Goal: Information Seeking & Learning: Get advice/opinions

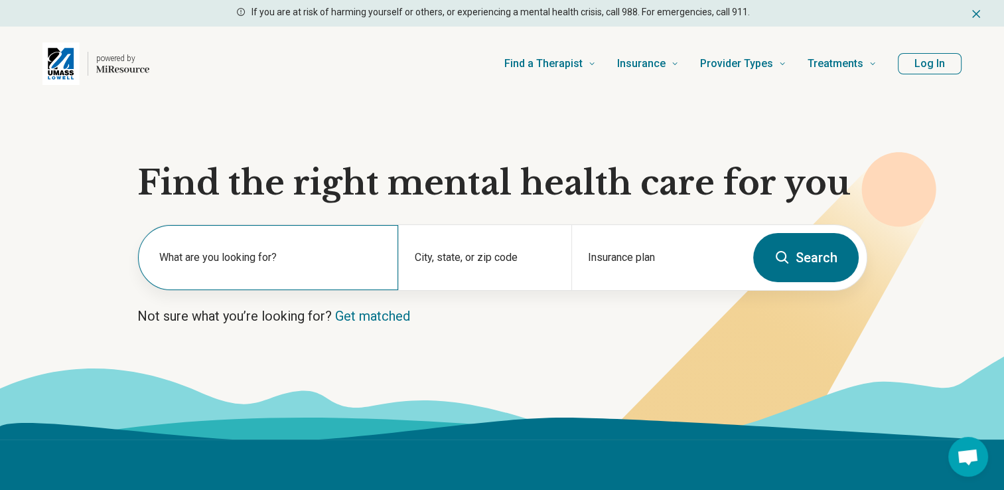
click at [218, 253] on label "What are you looking for?" at bounding box center [270, 258] width 223 height 16
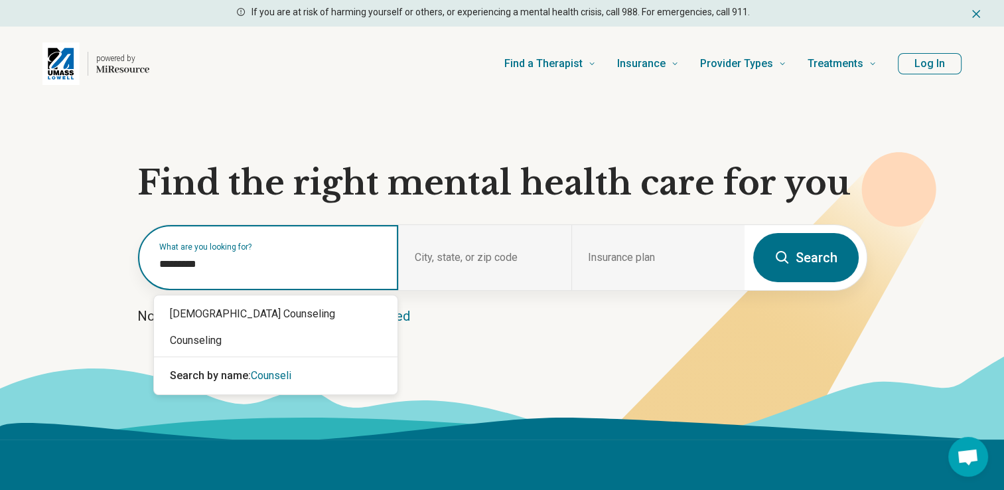
type input "**********"
click at [328, 349] on div "Counseling" at bounding box center [276, 340] width 244 height 27
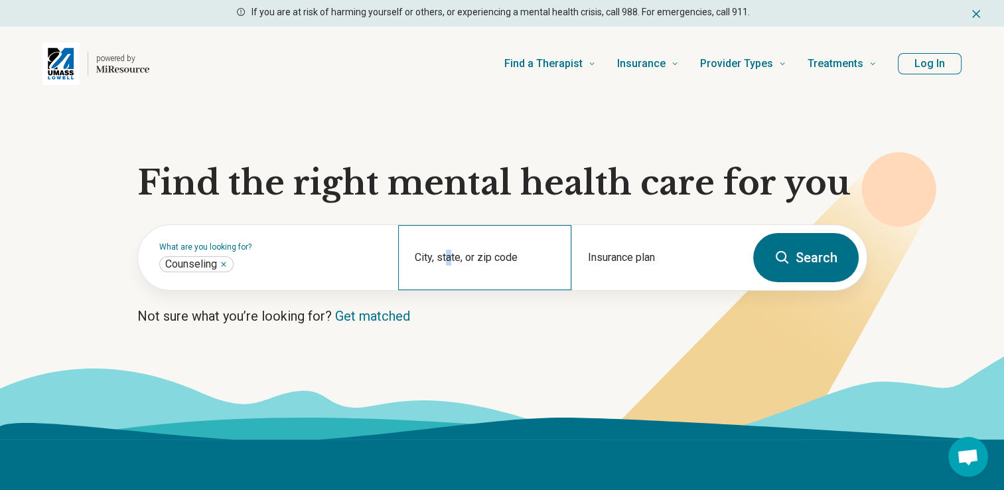
click at [446, 256] on div "City, state, or zip code" at bounding box center [484, 257] width 173 height 65
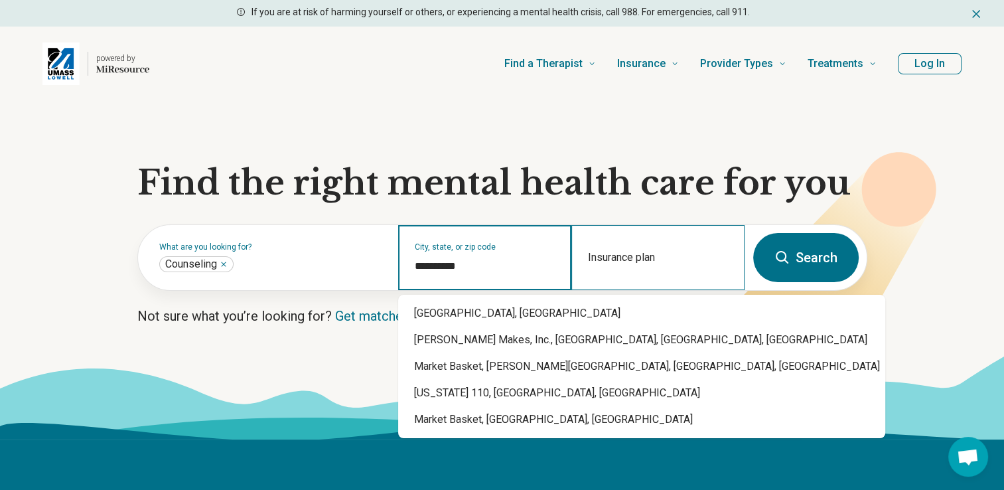
type input "**********"
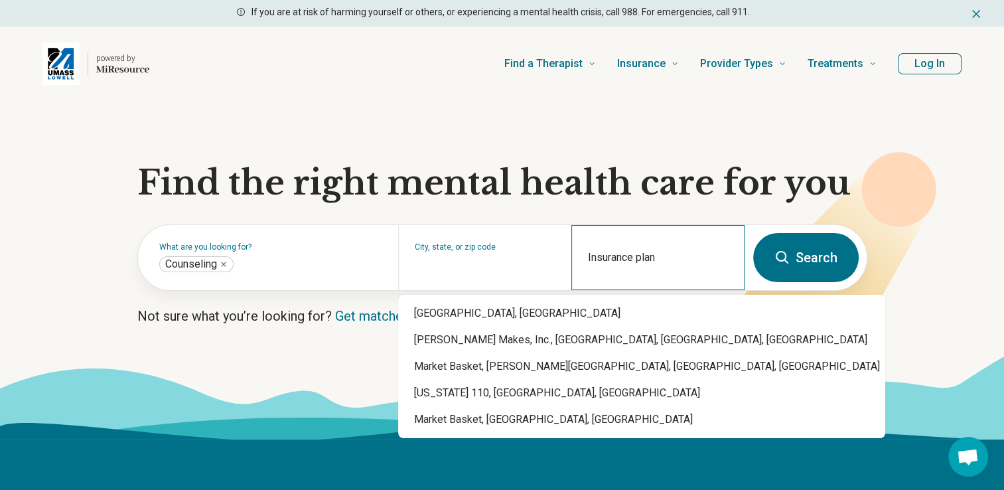
click at [695, 259] on div "Insurance plan" at bounding box center [657, 257] width 173 height 65
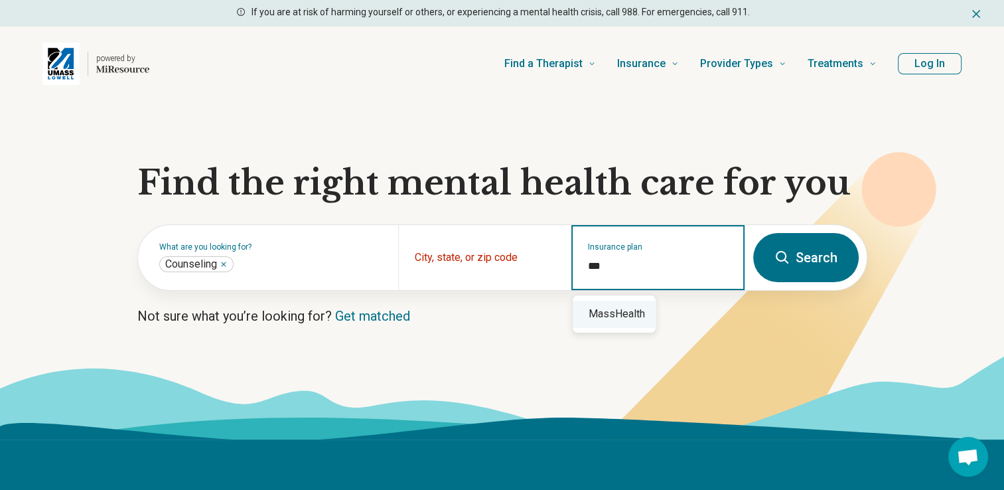
drag, startPoint x: 629, startPoint y: 317, endPoint x: 622, endPoint y: 315, distance: 7.6
click at [630, 317] on div "MassHealth" at bounding box center [614, 314] width 83 height 27
type input "**********"
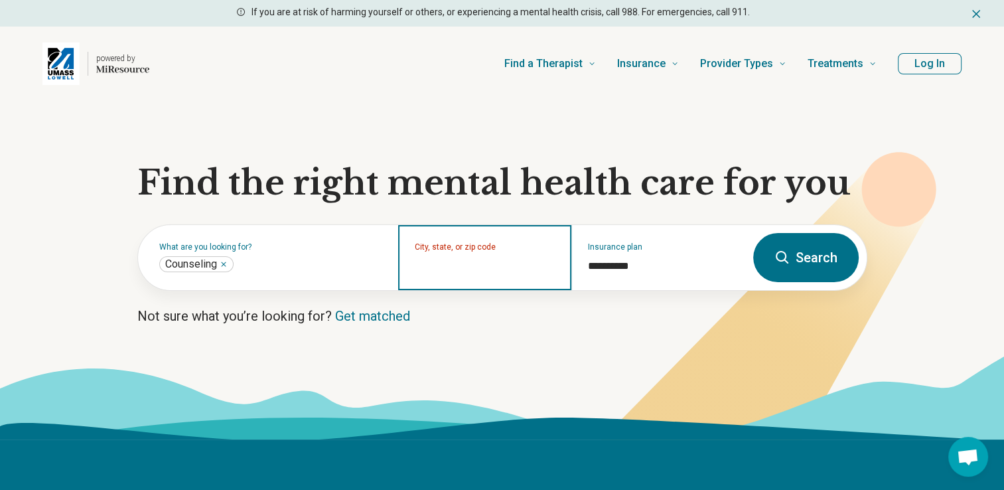
click at [497, 260] on input "City, state, or zip code" at bounding box center [485, 266] width 141 height 16
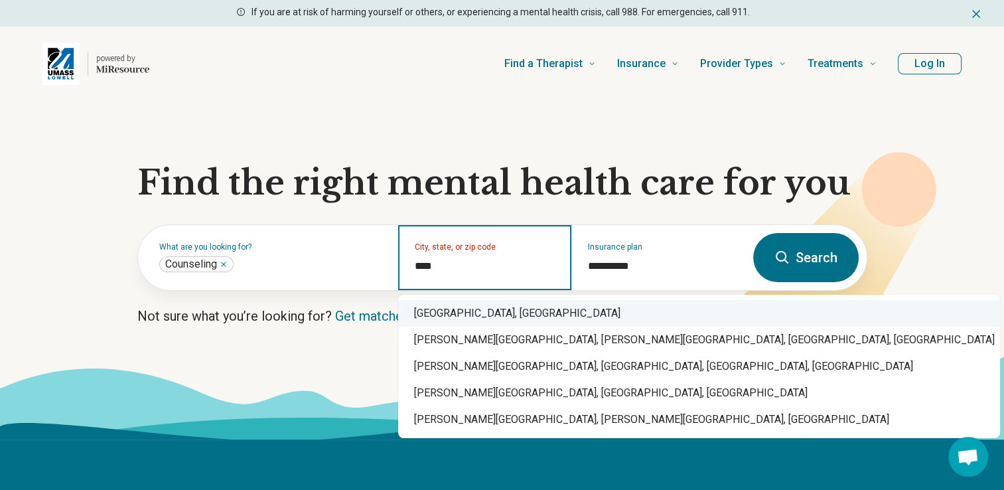
click at [451, 319] on div "Lowell, MA" at bounding box center [699, 313] width 602 height 27
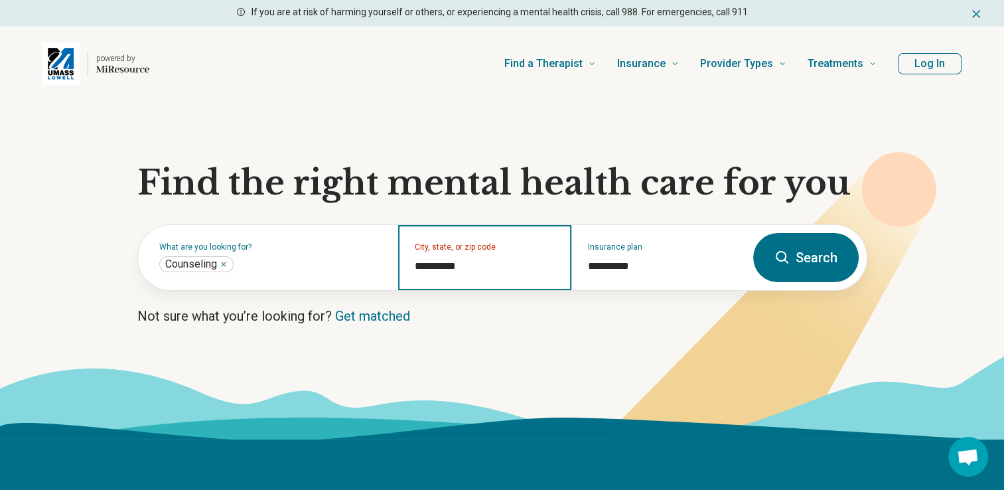
type input "**********"
click at [800, 252] on button "Search" at bounding box center [806, 257] width 106 height 49
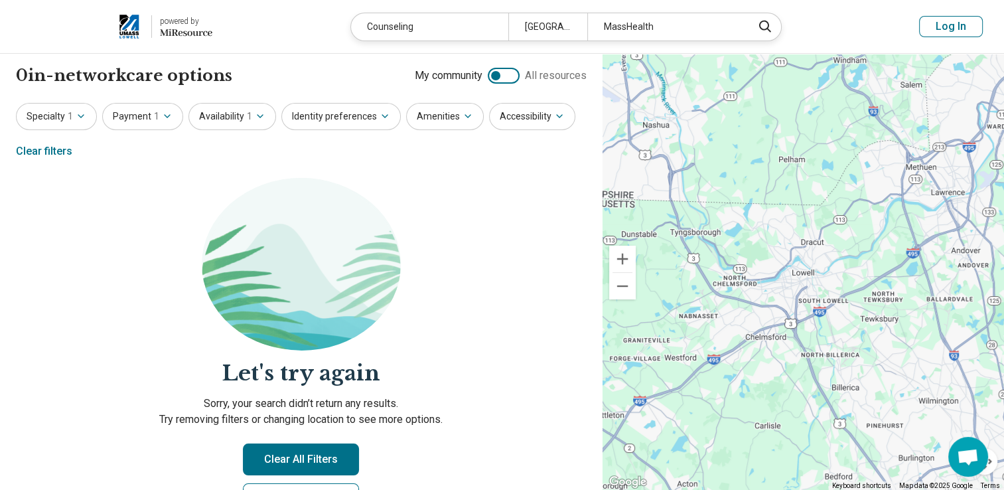
click at [502, 70] on div at bounding box center [504, 76] width 32 height 16
click at [443, 25] on div "Counseling" at bounding box center [429, 26] width 157 height 27
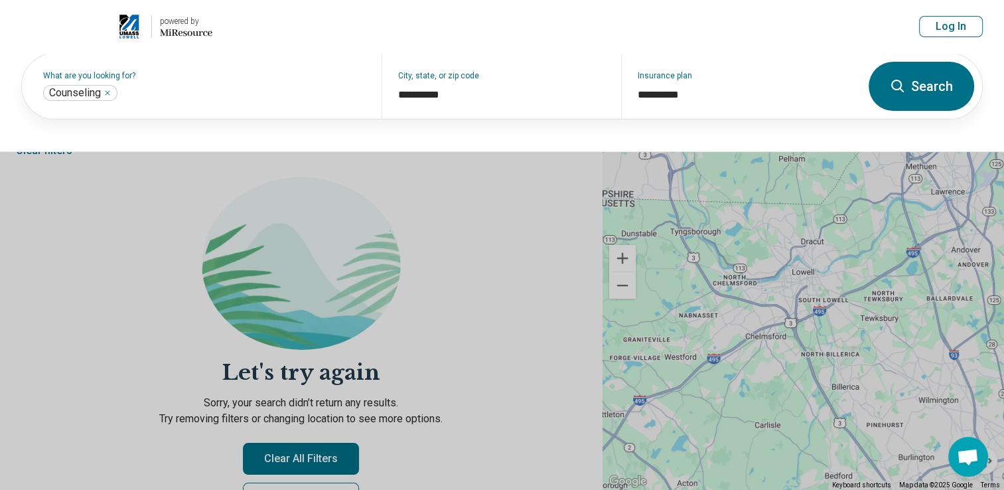
click at [925, 86] on button "Search" at bounding box center [922, 86] width 106 height 49
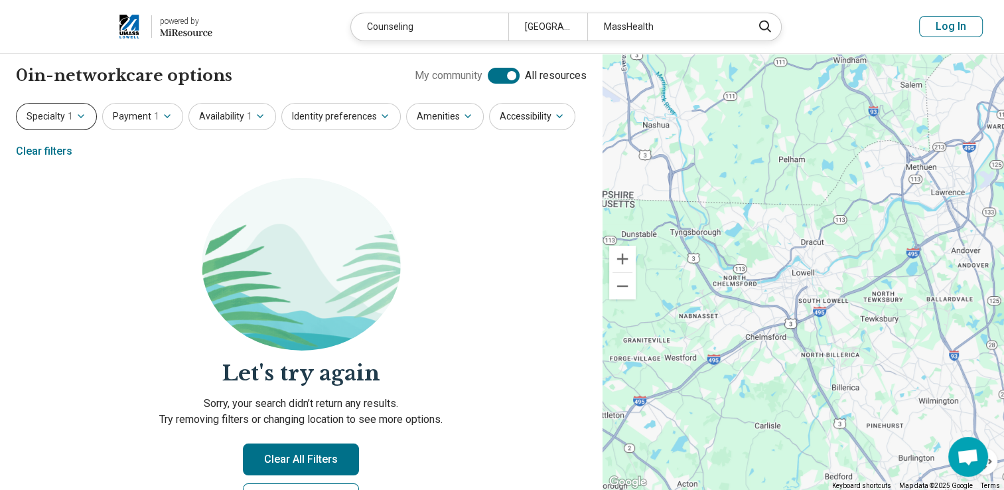
click at [57, 118] on button "Specialty 1" at bounding box center [56, 116] width 81 height 27
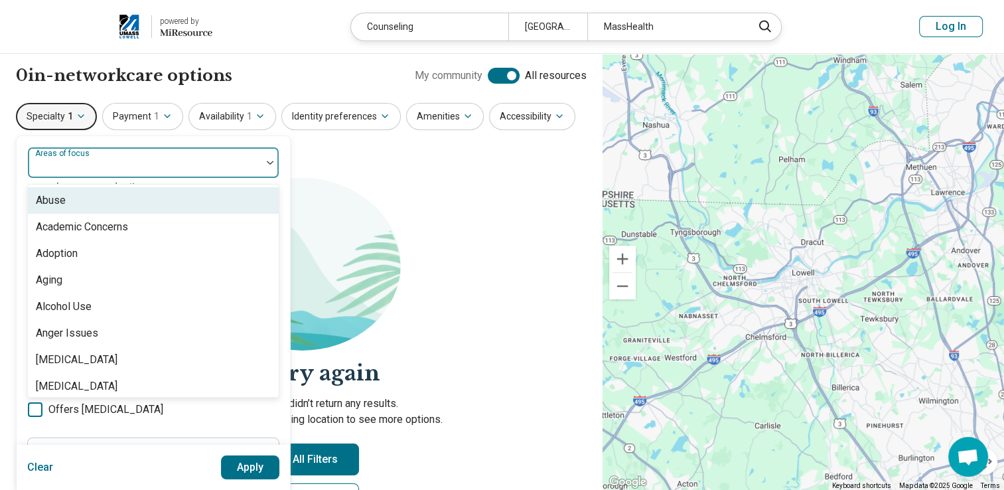
click at [129, 155] on div at bounding box center [145, 162] width 234 height 29
click at [404, 32] on div "Counseling" at bounding box center [429, 26] width 157 height 27
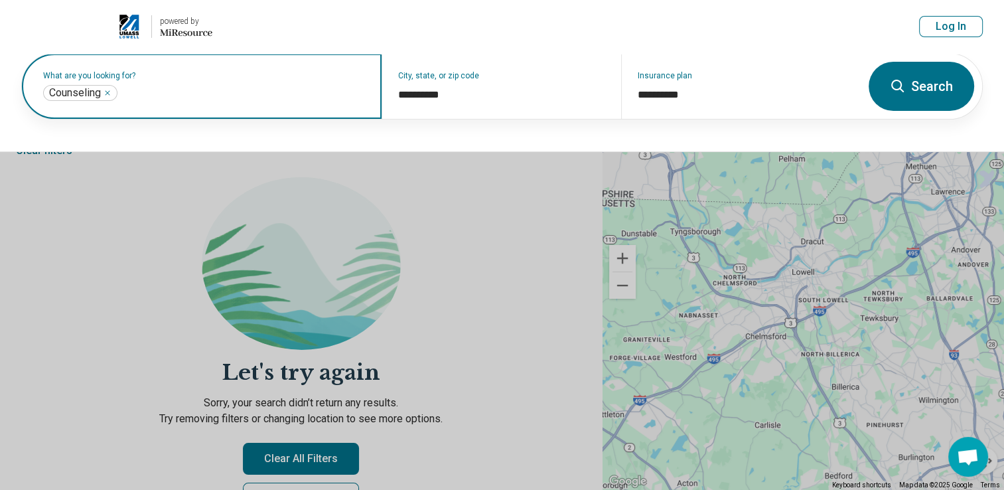
click at [279, 91] on input "text" at bounding box center [243, 93] width 246 height 16
click at [110, 94] on icon "Remove" at bounding box center [108, 93] width 8 height 8
click at [898, 73] on button "Search" at bounding box center [922, 86] width 106 height 49
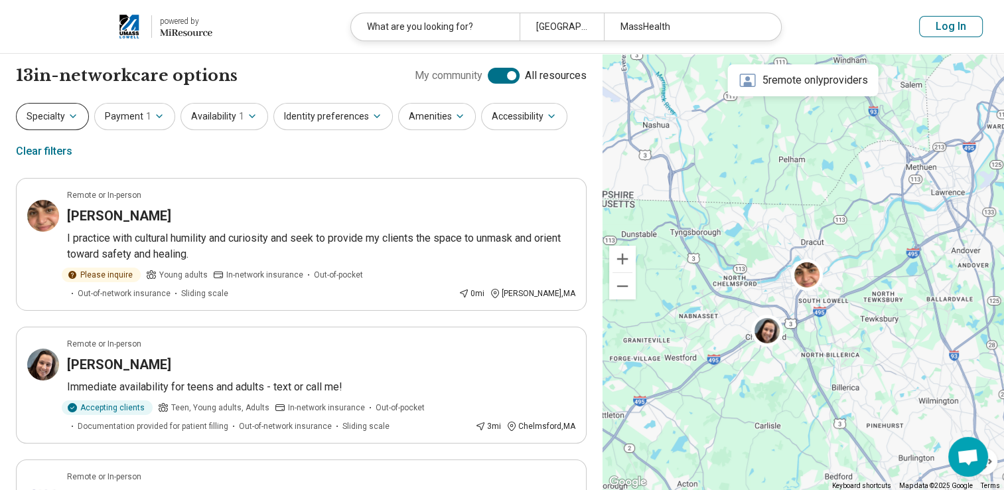
click at [58, 125] on button "Specialty" at bounding box center [52, 116] width 73 height 27
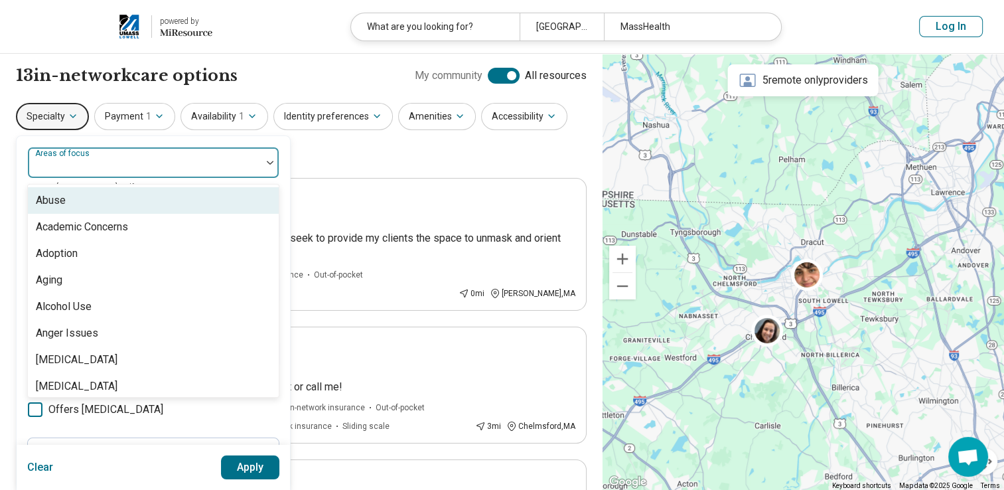
click at [126, 161] on div at bounding box center [144, 168] width 223 height 19
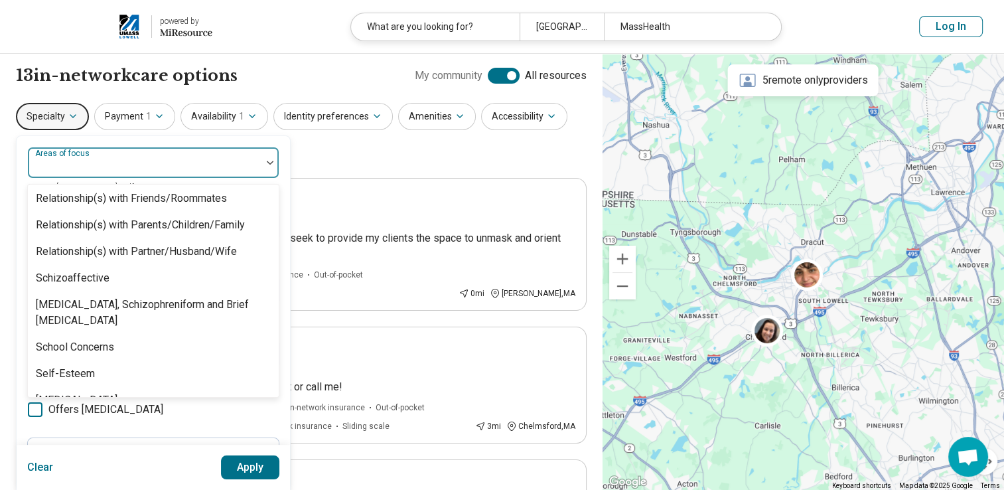
scroll to position [2480, 0]
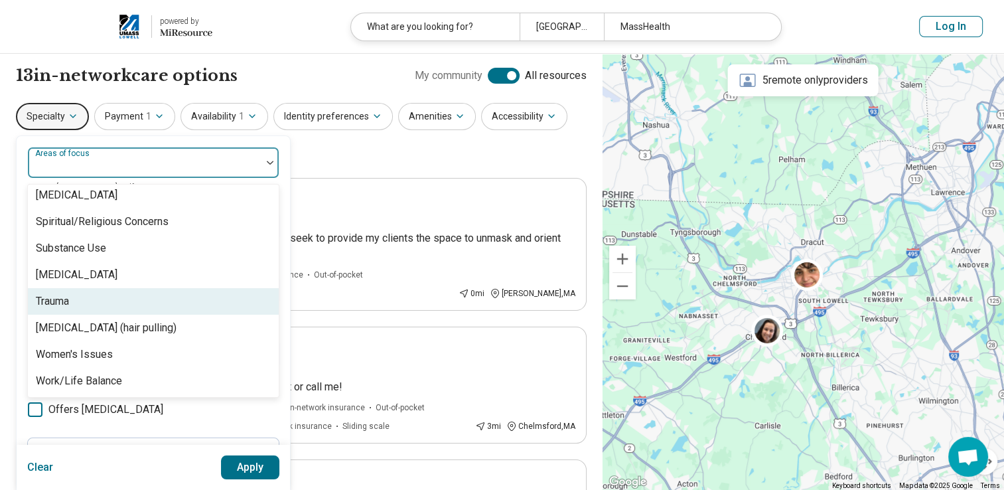
click at [92, 304] on div "Trauma" at bounding box center [153, 301] width 251 height 27
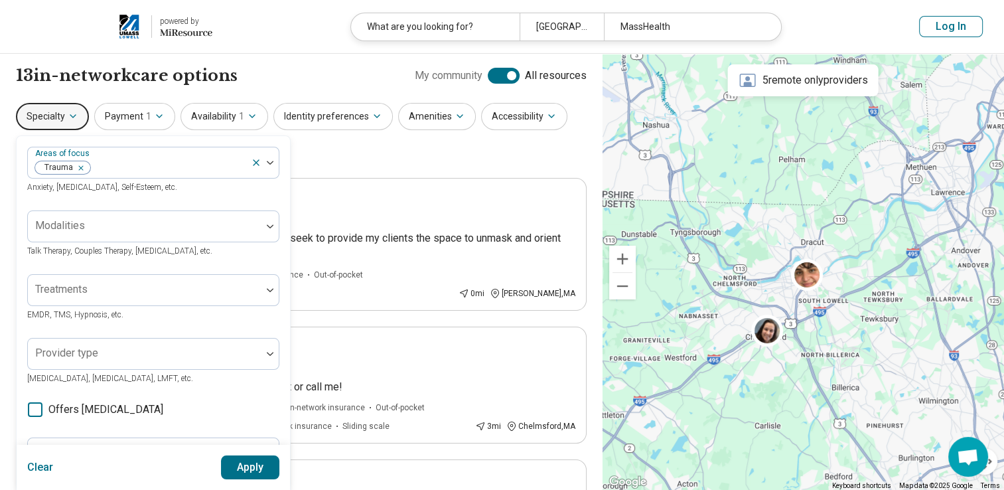
drag, startPoint x: 310, startPoint y: 151, endPoint x: 303, endPoint y: 157, distance: 9.0
click at [310, 152] on div "Specialty Areas of focus Trauma Anxiety, Depression, Self-Esteem, etc. Modaliti…" at bounding box center [301, 135] width 571 height 64
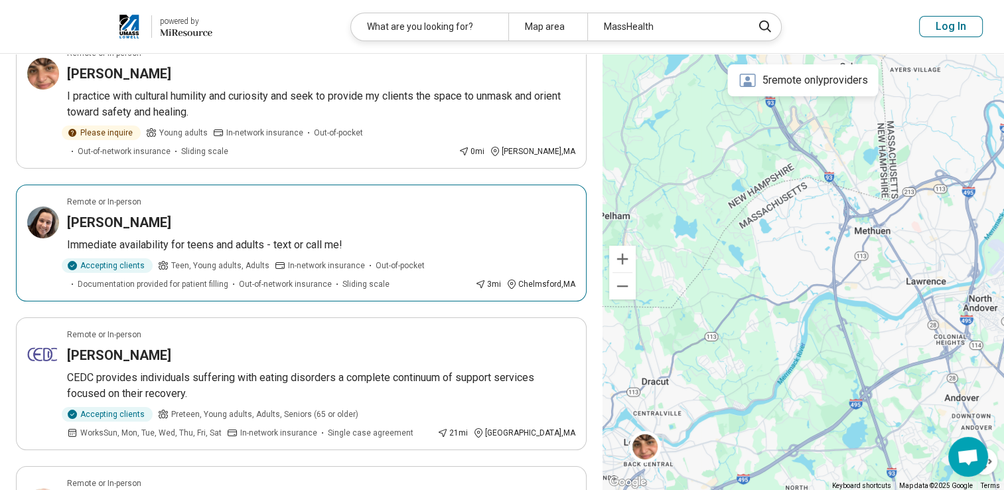
scroll to position [199, 0]
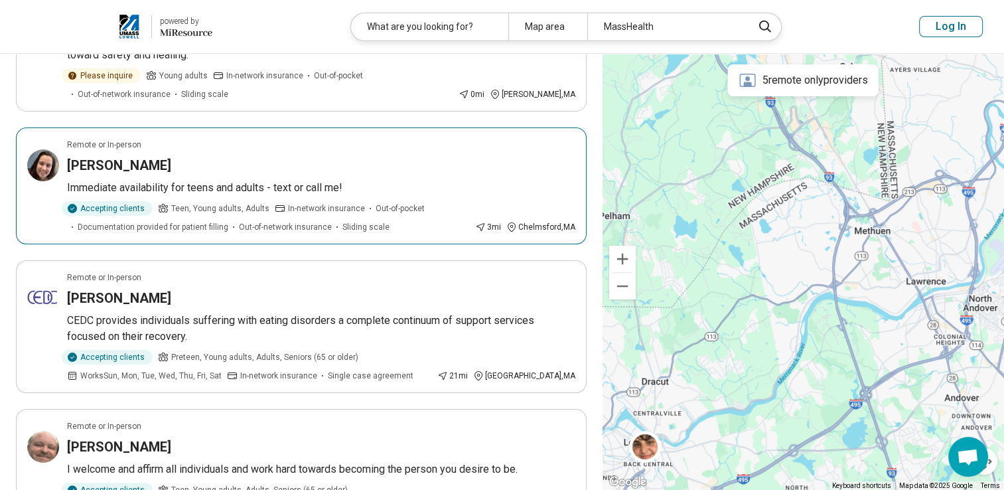
click at [324, 164] on div "Hannah Gilbert" at bounding box center [321, 165] width 508 height 19
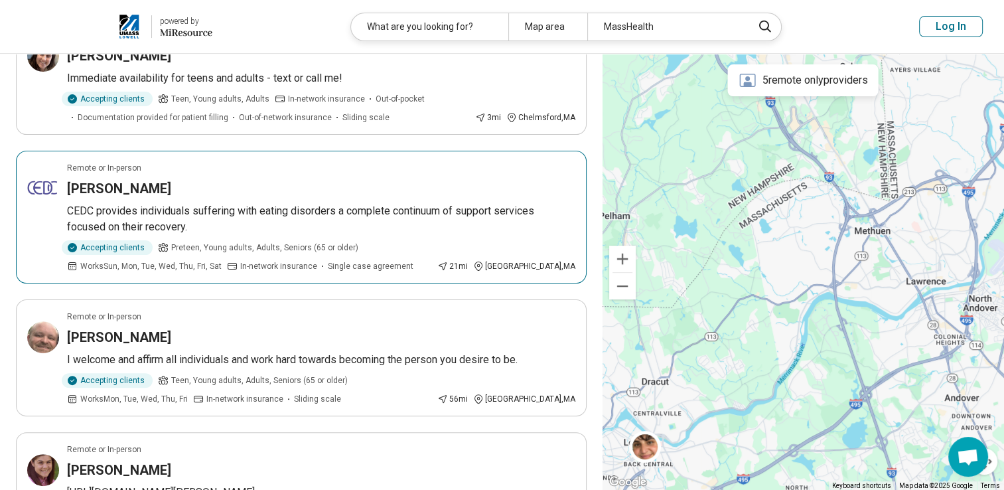
scroll to position [332, 0]
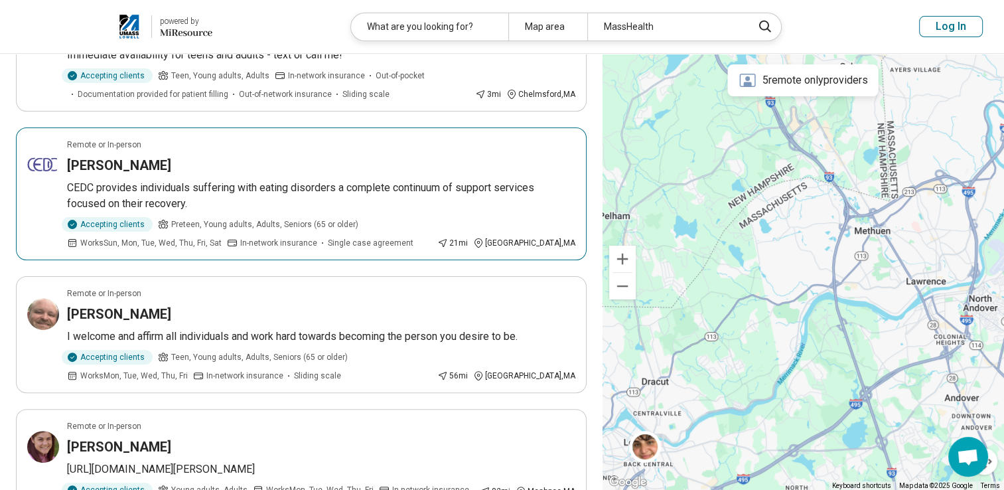
click at [199, 188] on p "CEDC provides individuals suffering with eating disorders a complete continuum …" at bounding box center [321, 196] width 508 height 32
click at [138, 161] on h3 "Seda Ebrahimi" at bounding box center [119, 165] width 104 height 19
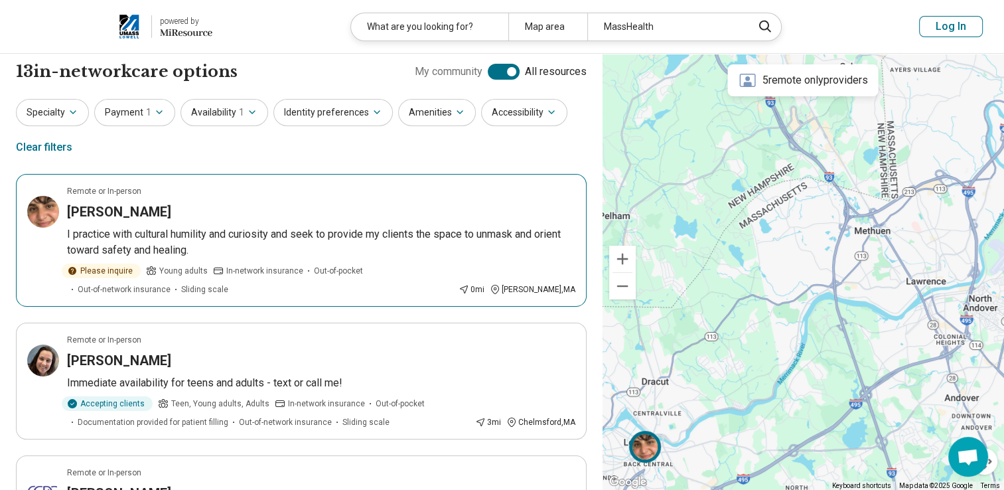
scroll to position [0, 0]
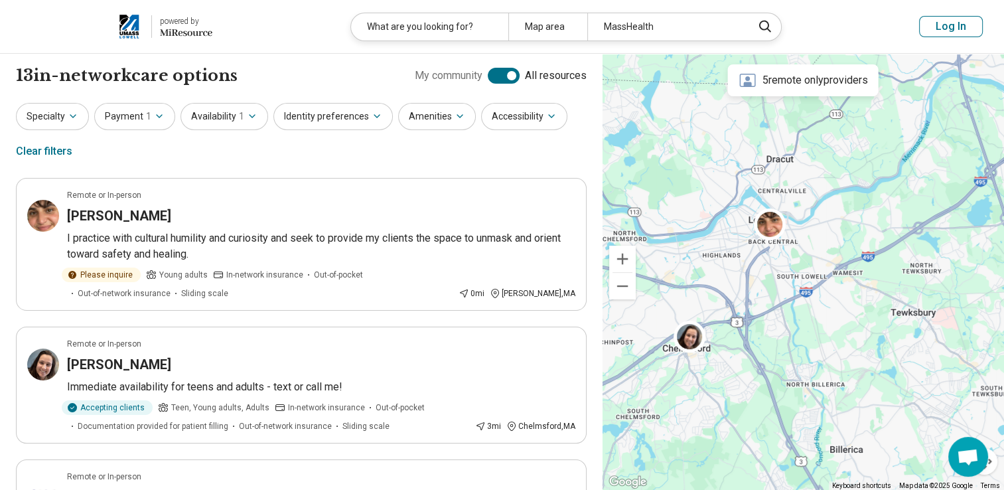
drag, startPoint x: 686, startPoint y: 321, endPoint x: 822, endPoint y: 86, distance: 271.5
click at [822, 86] on div "5 remote only providers To navigate the map with touch gestures double-tap and …" at bounding box center [804, 272] width 402 height 437
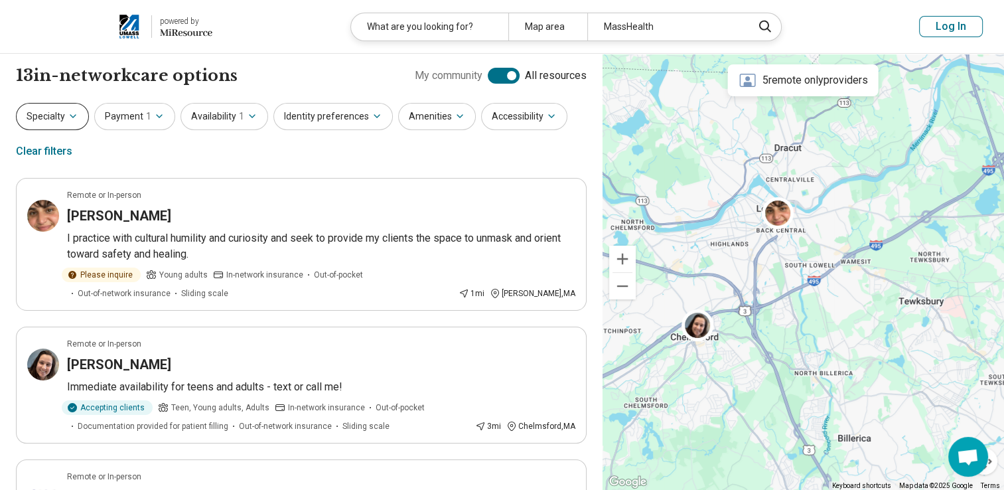
click at [76, 115] on icon "button" at bounding box center [73, 116] width 11 height 11
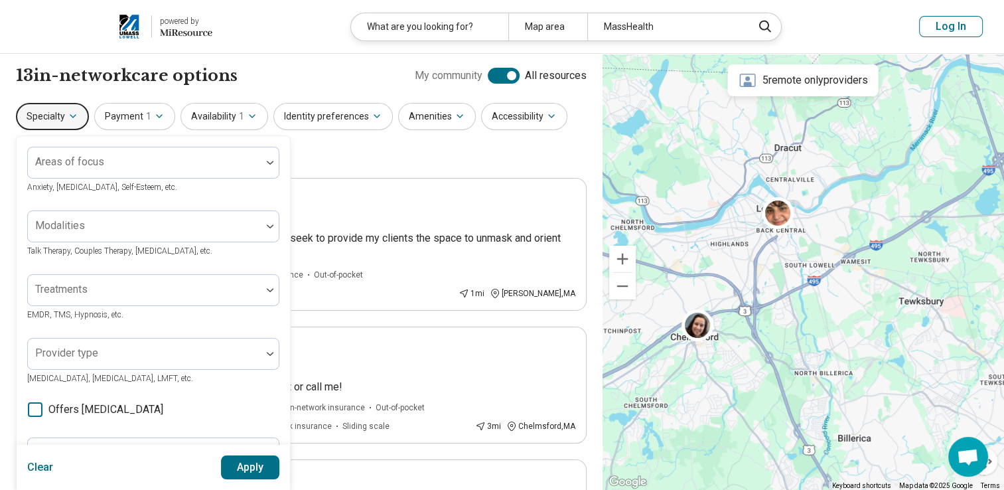
drag, startPoint x: 437, startPoint y: 161, endPoint x: 335, endPoint y: 161, distance: 102.2
click at [435, 161] on div "Specialty Areas of focus Anxiety, Depression, Self-Esteem, etc. Modalities Talk…" at bounding box center [301, 135] width 571 height 64
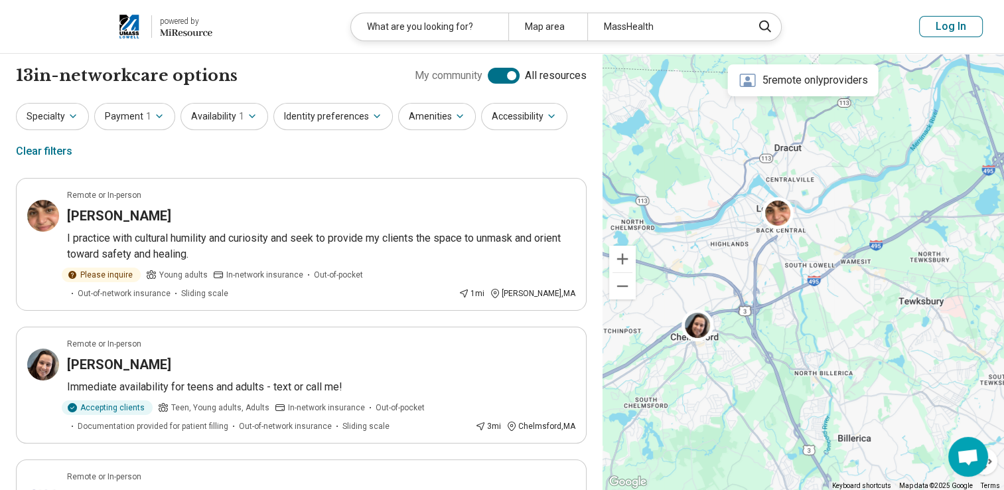
click at [55, 157] on div "Clear filters" at bounding box center [44, 151] width 56 height 32
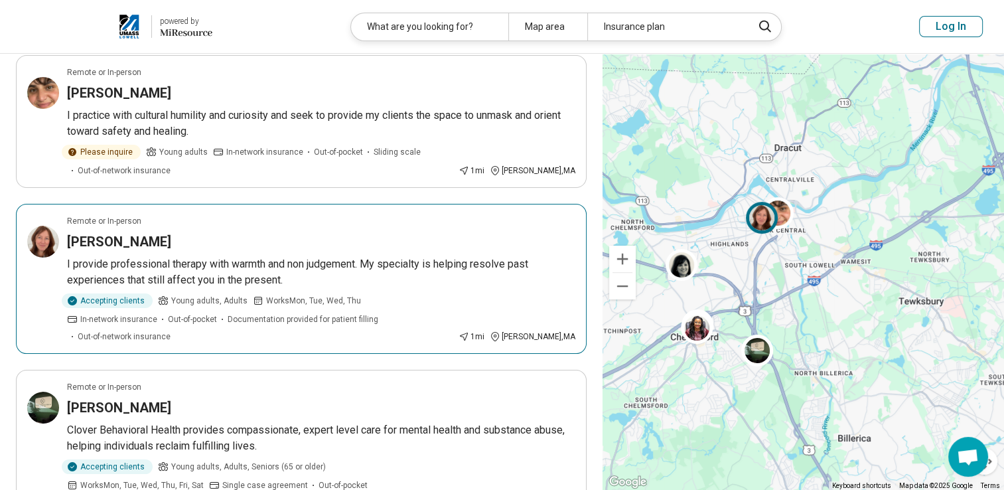
scroll to position [133, 0]
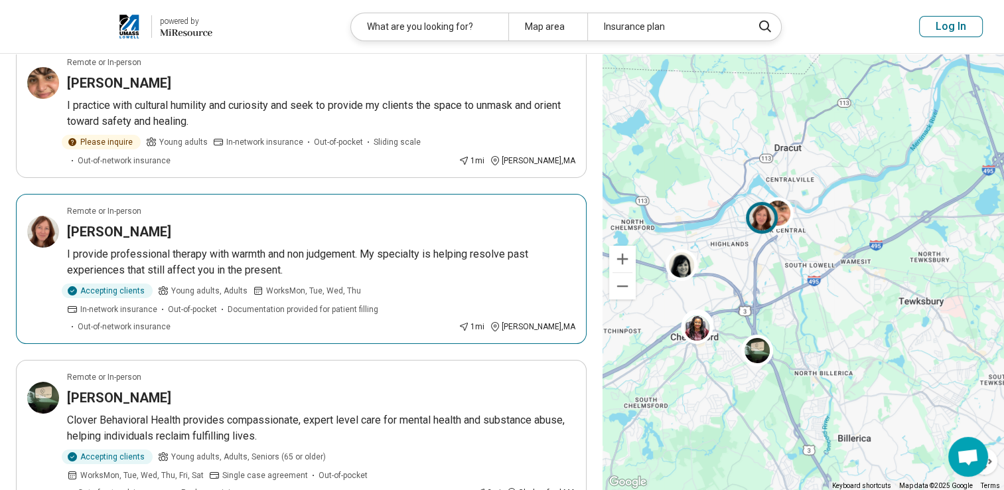
click at [350, 246] on p "I provide professional therapy with warmth and non judgement. My specialty is h…" at bounding box center [321, 262] width 508 height 32
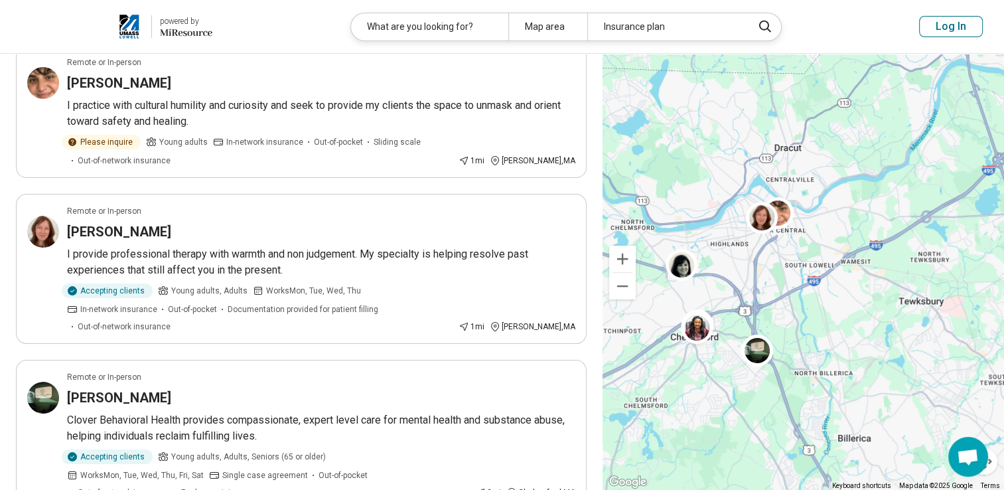
click at [654, 29] on div "Insurance plan" at bounding box center [665, 26] width 157 height 27
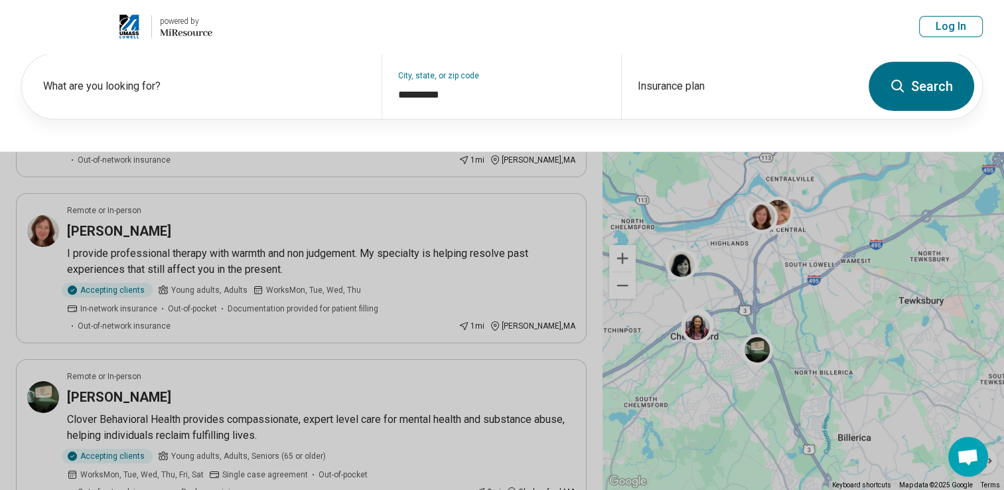
scroll to position [132, 0]
click at [781, 84] on div "Insurance plan" at bounding box center [741, 86] width 240 height 65
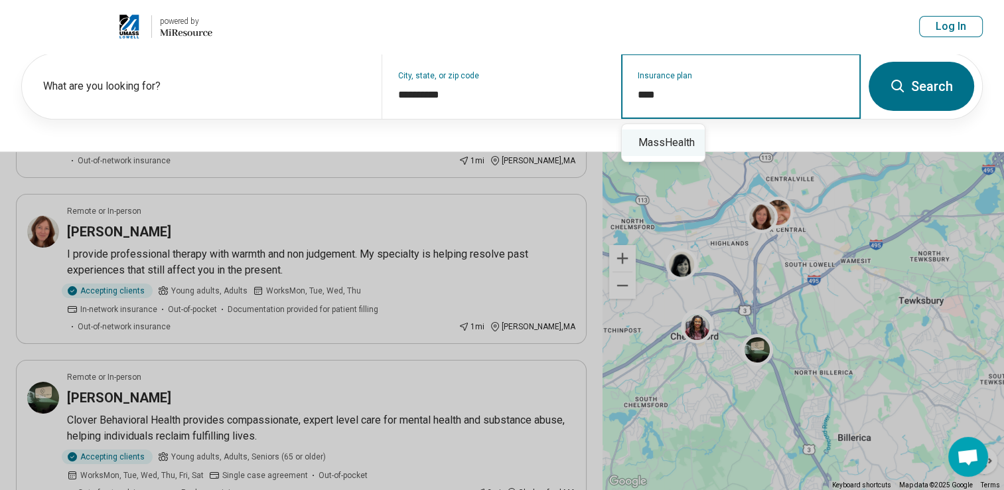
click at [685, 151] on div "MassHealth" at bounding box center [663, 142] width 83 height 27
type input "**********"
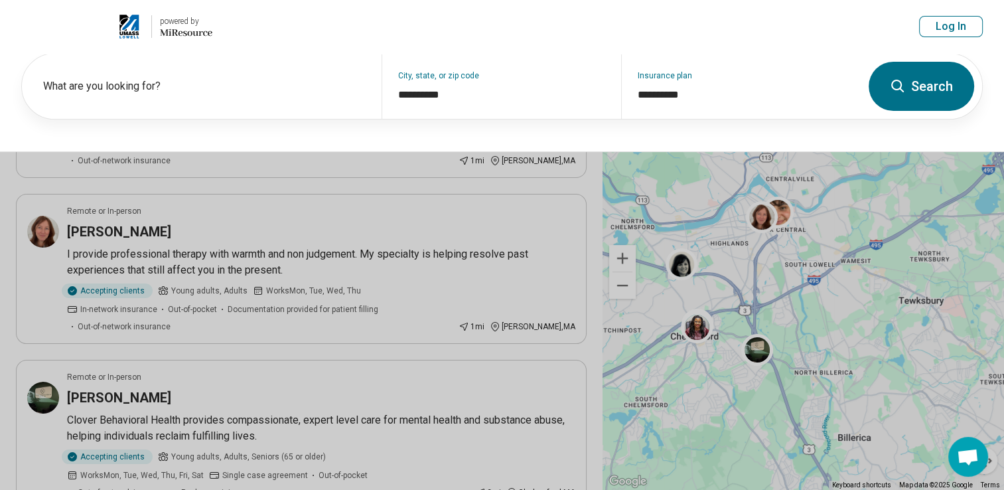
drag, startPoint x: 905, startPoint y: 70, endPoint x: 881, endPoint y: 78, distance: 25.4
click at [905, 69] on button "Search" at bounding box center [922, 86] width 106 height 49
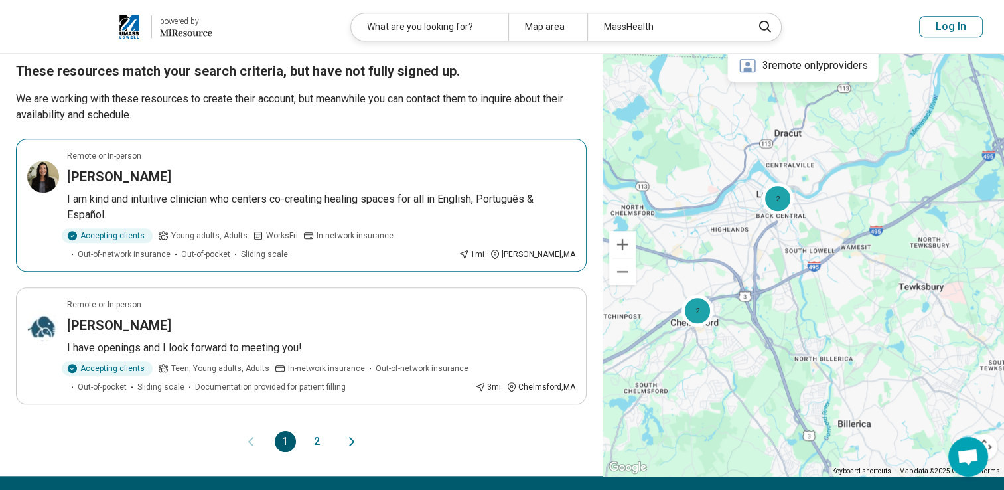
scroll to position [1195, 0]
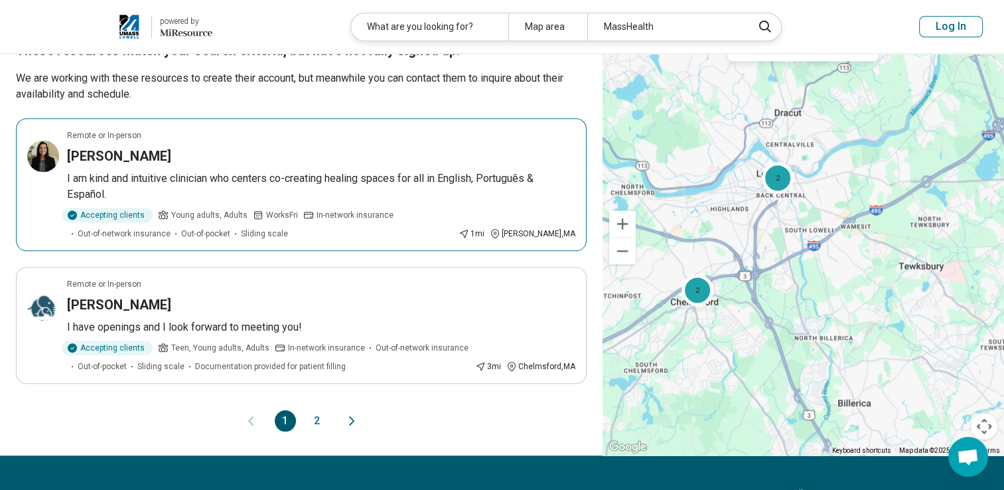
click at [321, 171] on p "I am kind and intuitive clinician who centers co-creating healing spaces for al…" at bounding box center [321, 187] width 508 height 32
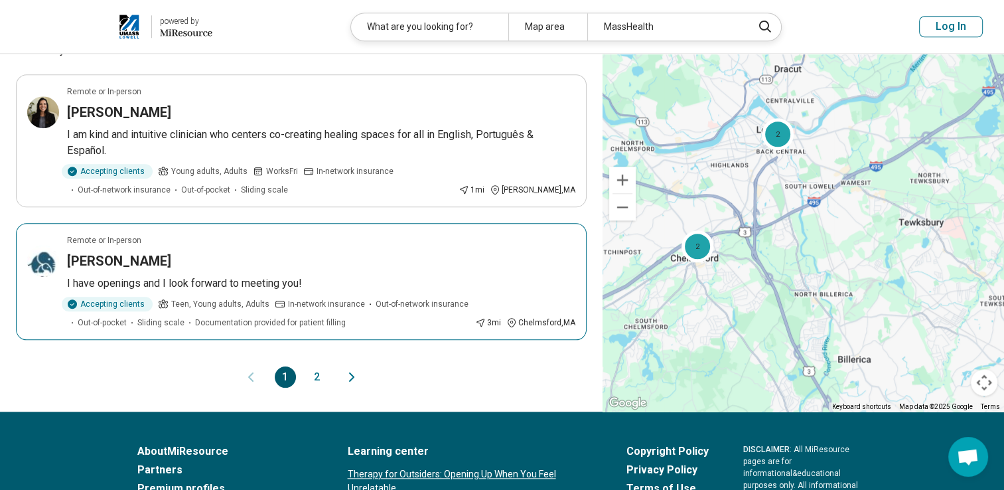
scroll to position [1261, 0]
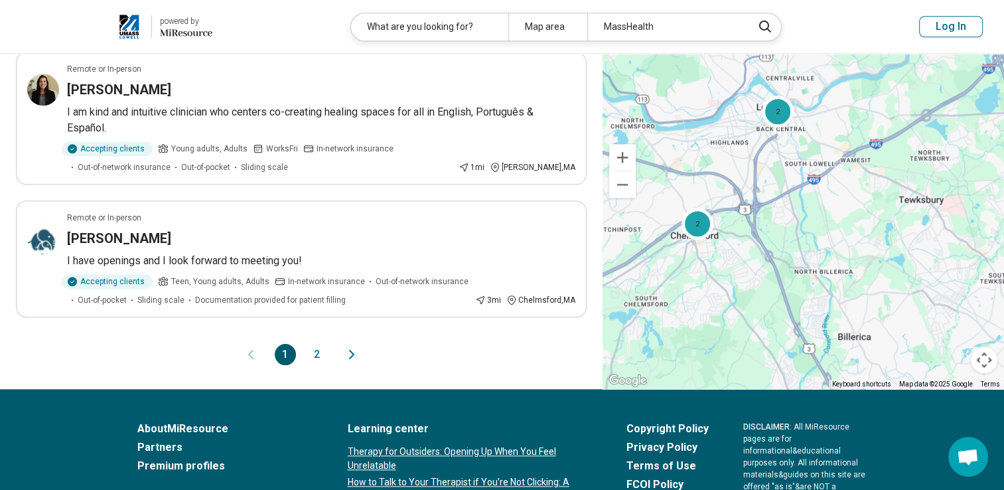
click at [316, 350] on button "2" at bounding box center [317, 354] width 21 height 21
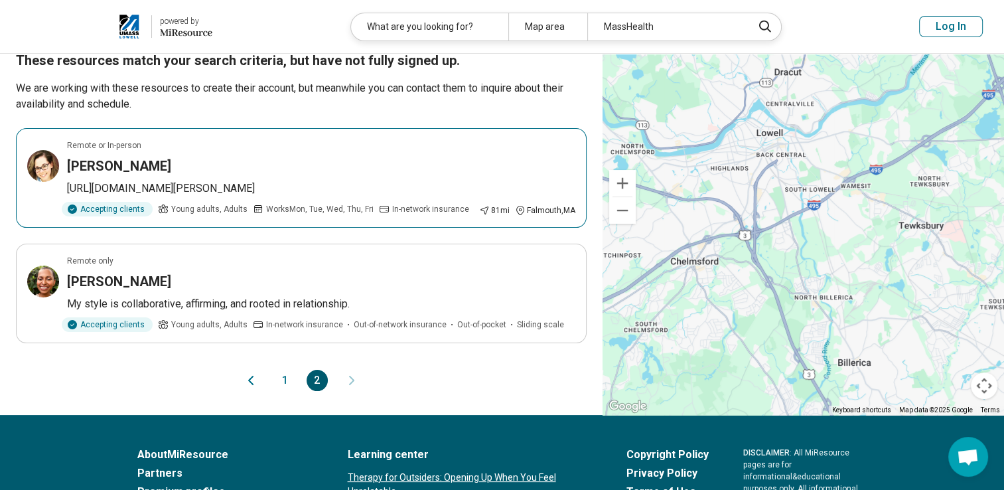
scroll to position [133, 0]
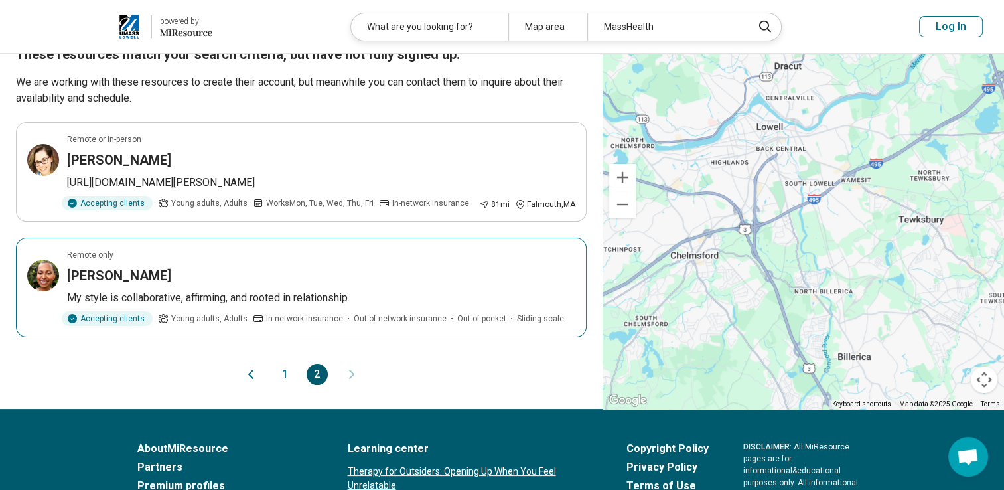
click at [172, 273] on div "Marisol Norris" at bounding box center [321, 275] width 508 height 19
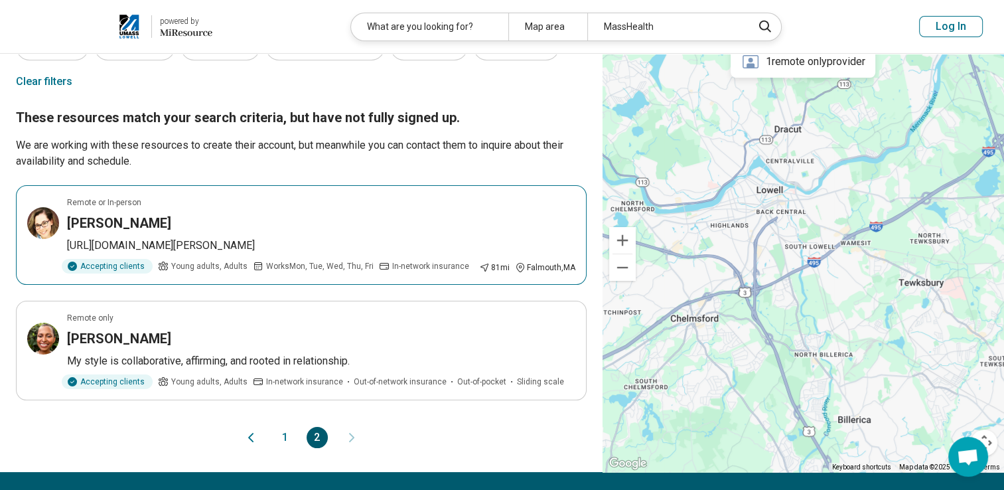
scroll to position [66, 0]
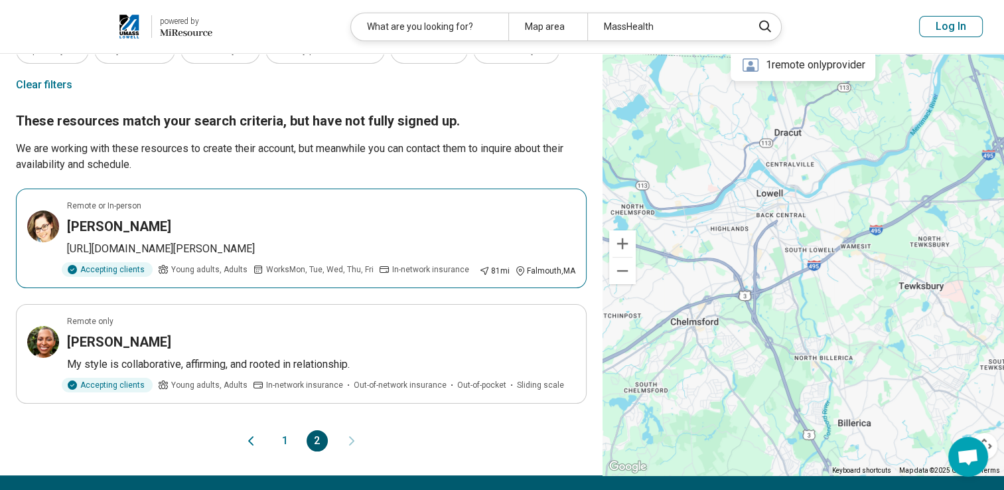
click at [218, 221] on div "[PERSON_NAME]" at bounding box center [321, 226] width 508 height 19
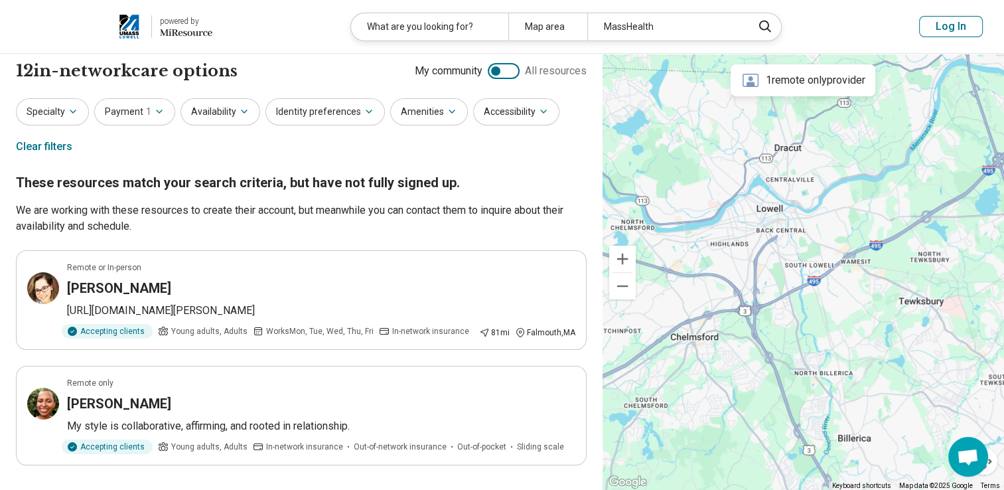
scroll to position [0, 0]
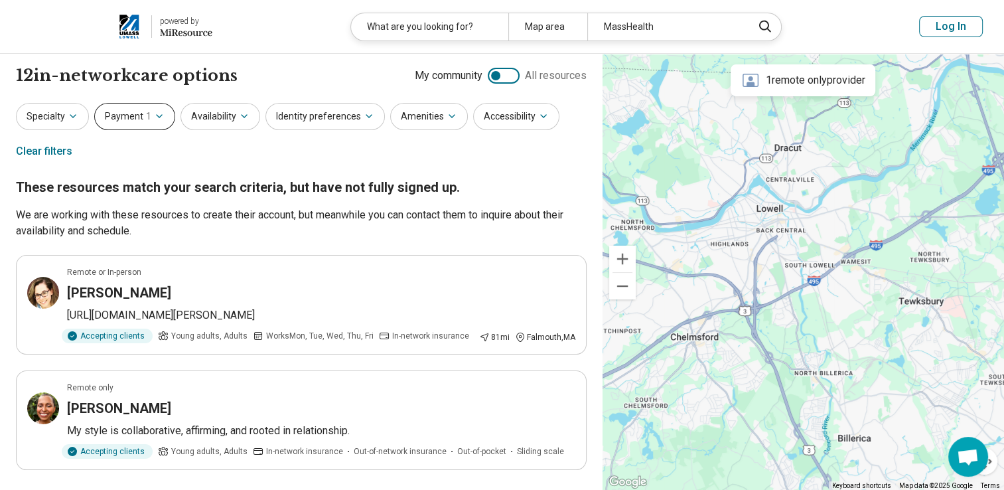
click at [157, 121] on icon "button" at bounding box center [159, 116] width 11 height 11
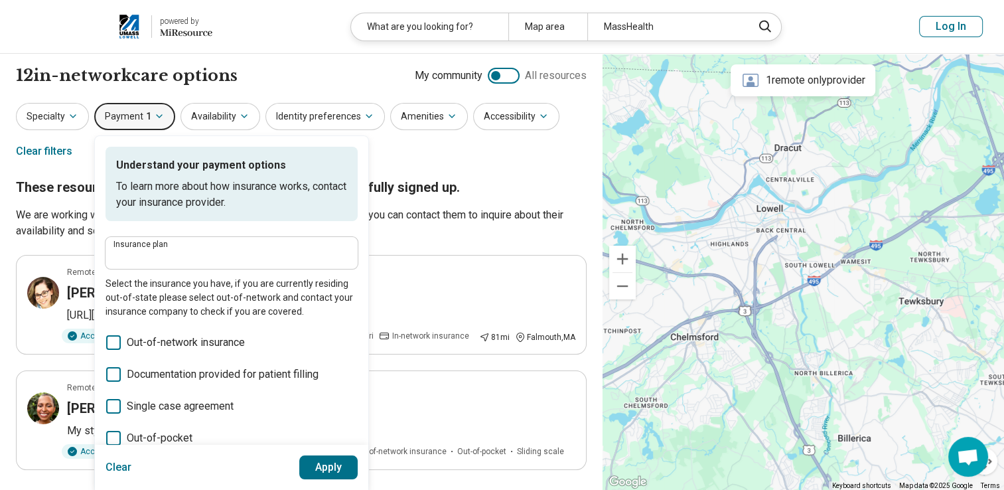
type input "**********"
click at [158, 121] on icon "button" at bounding box center [159, 116] width 11 height 11
click at [158, 109] on button "Payment 1" at bounding box center [134, 116] width 81 height 27
click at [241, 70] on div "12 in-network care options 12 in-network provider s My community All resources" at bounding box center [301, 75] width 571 height 23
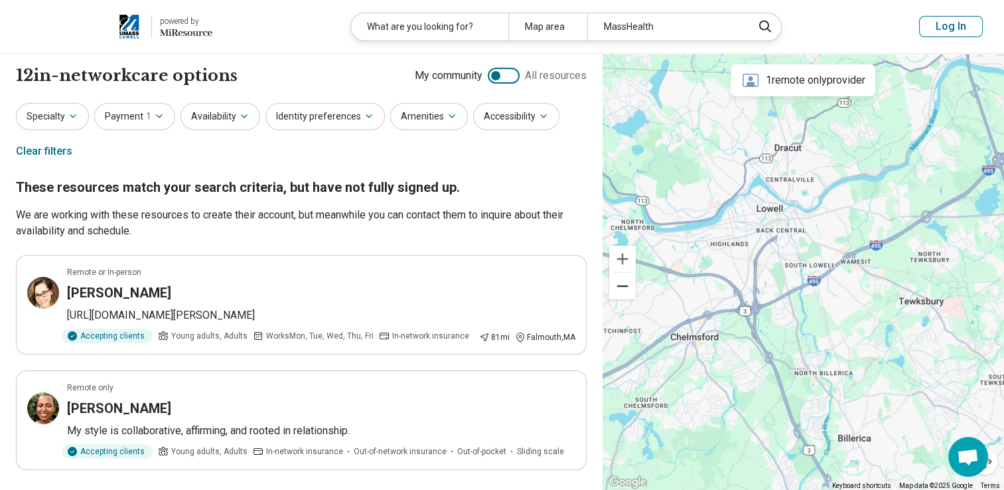
click at [629, 283] on button "Zoom out" at bounding box center [622, 286] width 27 height 27
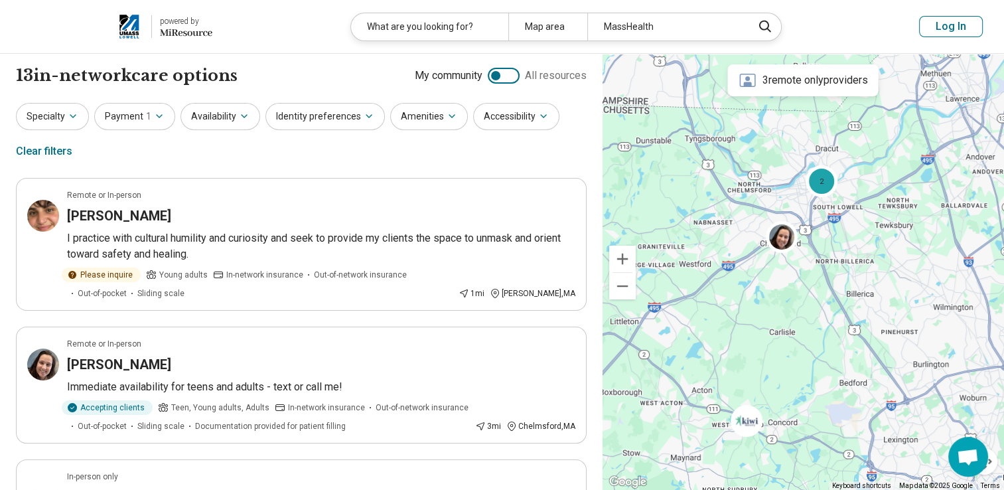
drag, startPoint x: 861, startPoint y: 317, endPoint x: 890, endPoint y: 255, distance: 68.6
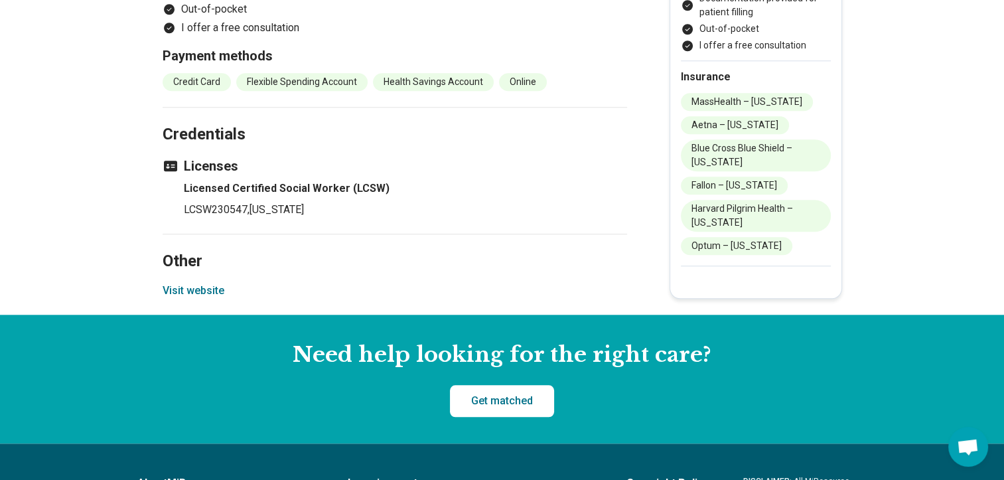
scroll to position [1327, 0]
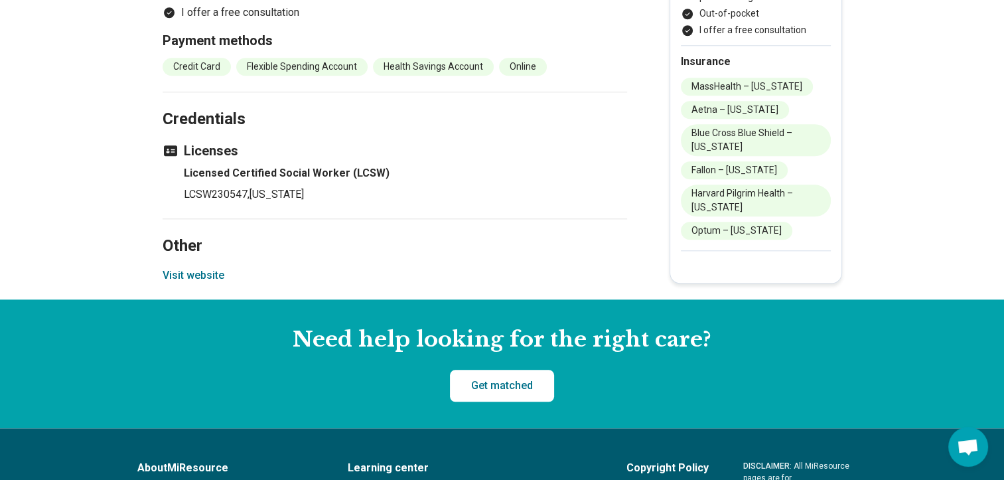
drag, startPoint x: 207, startPoint y: 270, endPoint x: 153, endPoint y: 215, distance: 77.0
click at [210, 275] on button "Visit website" at bounding box center [194, 275] width 62 height 16
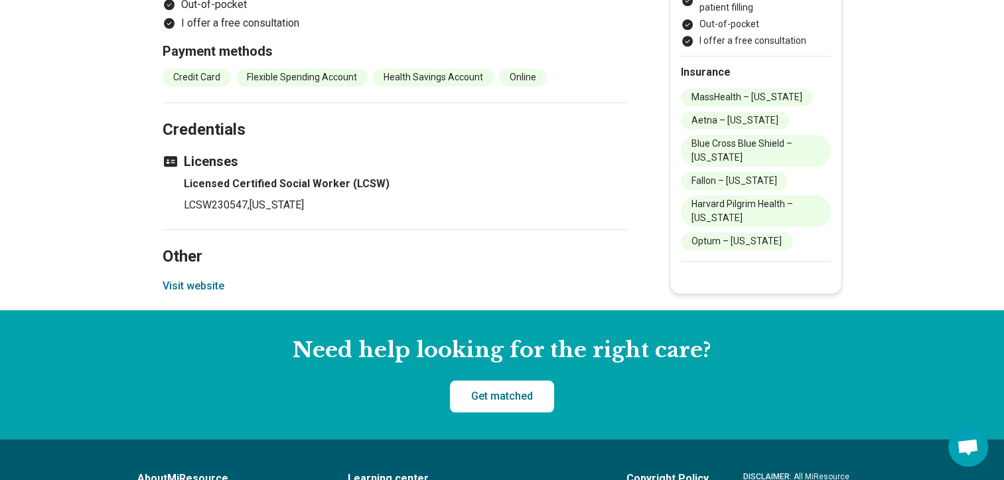
scroll to position [1100, 0]
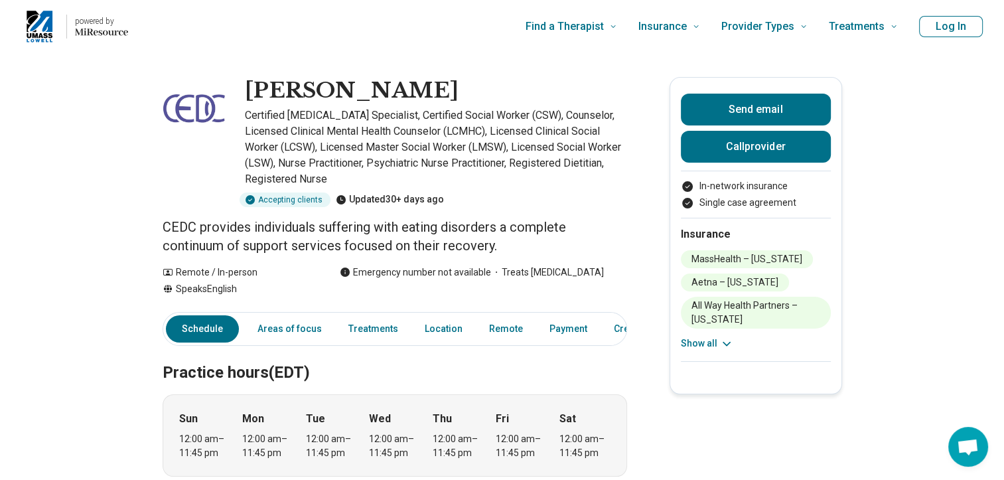
drag, startPoint x: 279, startPoint y: 70, endPoint x: 257, endPoint y: 54, distance: 27.6
click at [417, 170] on p "Certified Eating Disorder Specialist, Certified Social Worker (CSW), Counselor,…" at bounding box center [436, 148] width 382 height 80
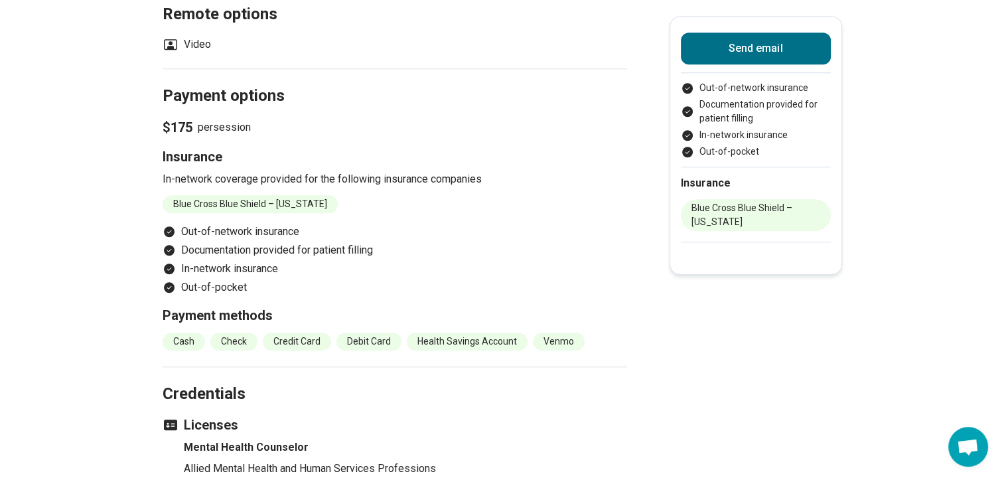
scroll to position [1062, 0]
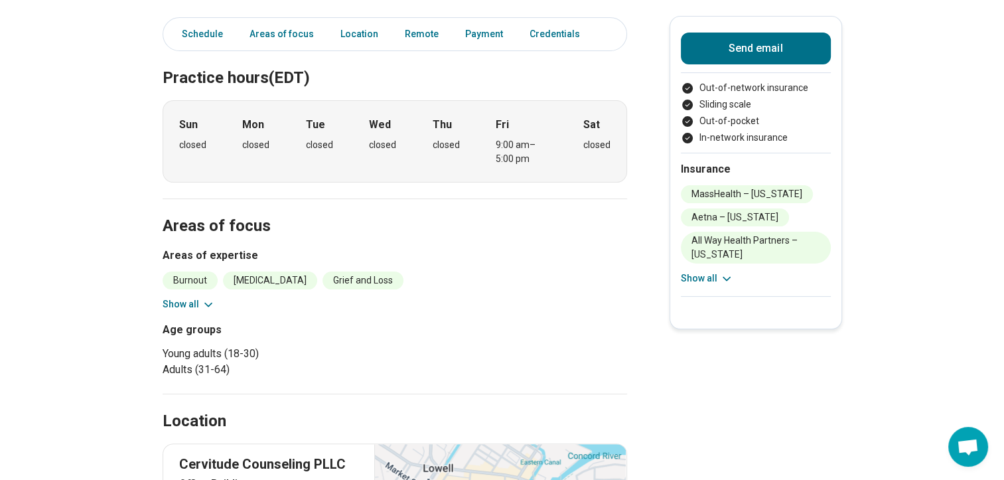
scroll to position [398, 0]
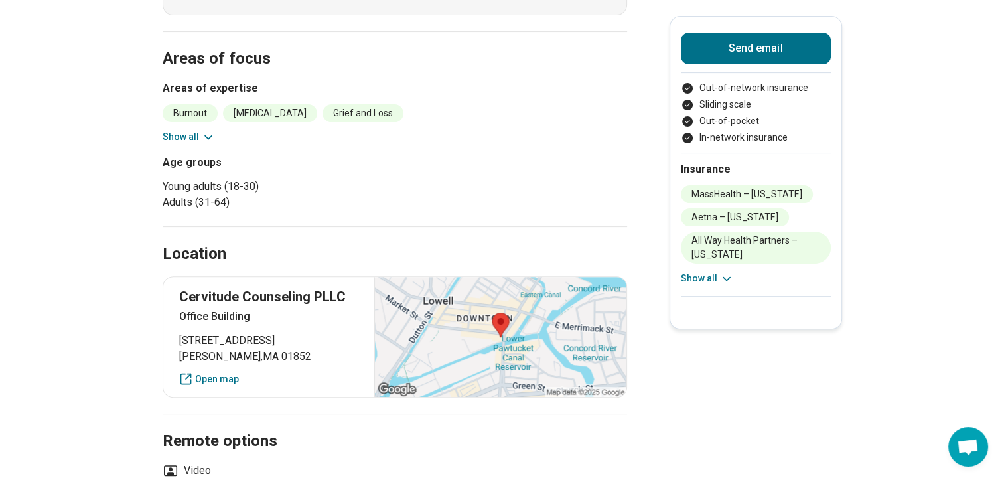
click at [191, 134] on button "Show all" at bounding box center [189, 137] width 52 height 14
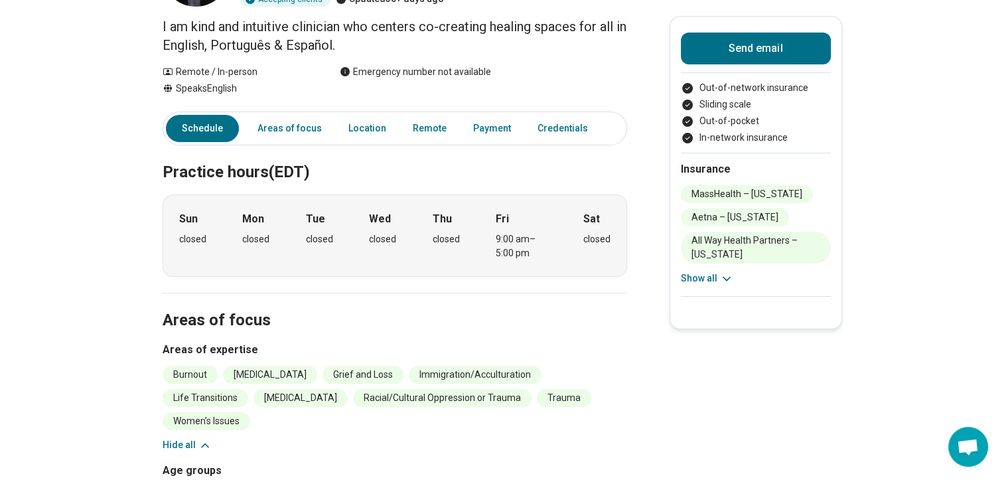
scroll to position [0, 0]
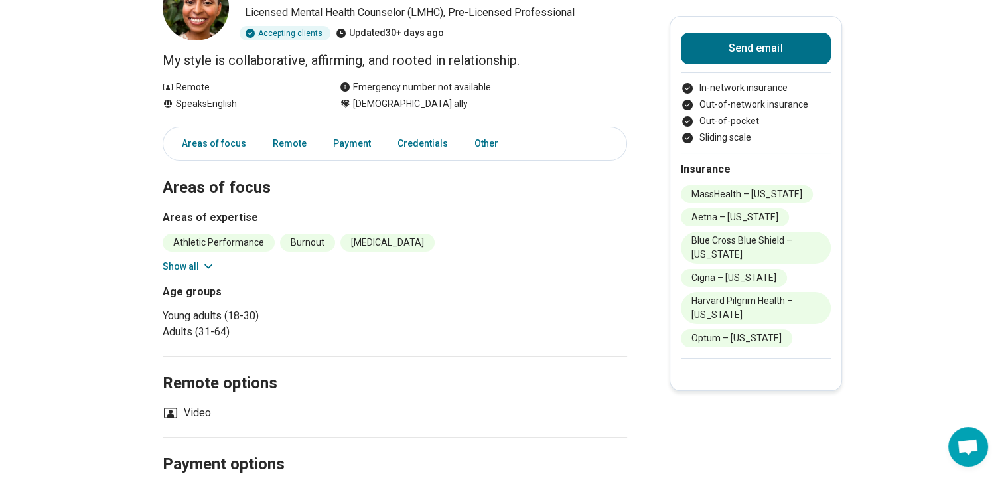
scroll to position [133, 0]
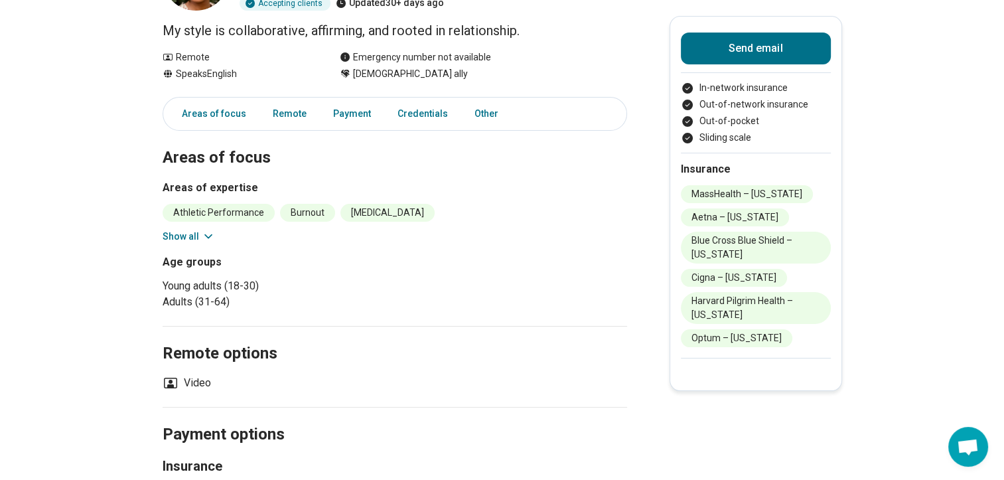
click at [207, 238] on icon at bounding box center [208, 236] width 13 height 13
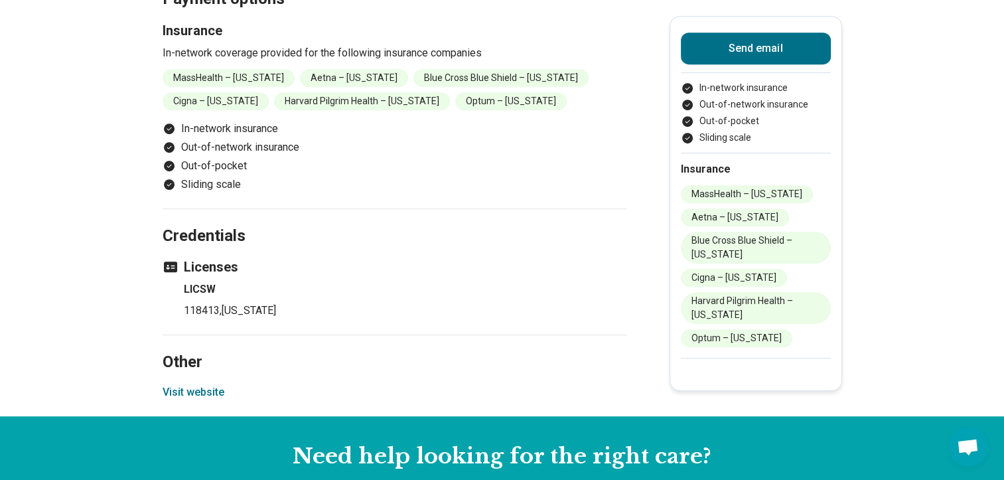
scroll to position [730, 0]
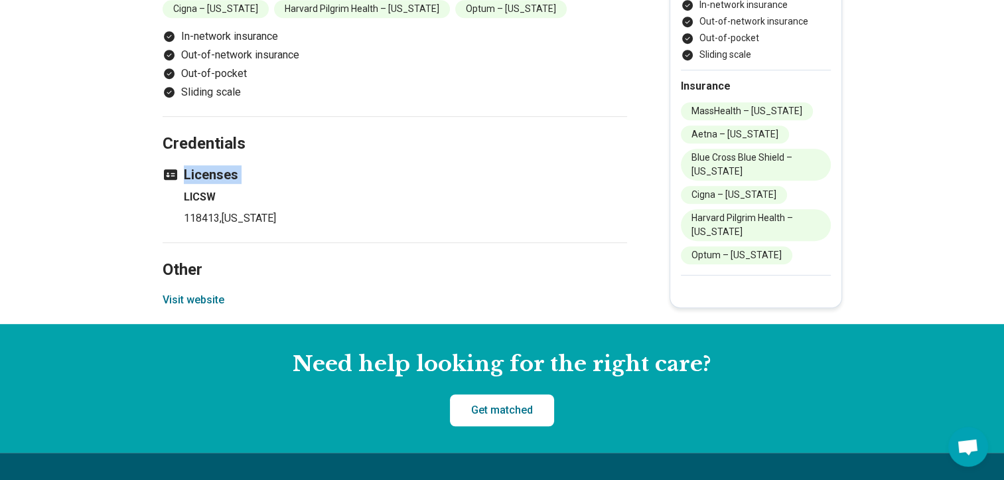
drag, startPoint x: 191, startPoint y: 273, endPoint x: 140, endPoint y: 161, distance: 123.3
click at [198, 292] on button "Visit website" at bounding box center [194, 300] width 62 height 16
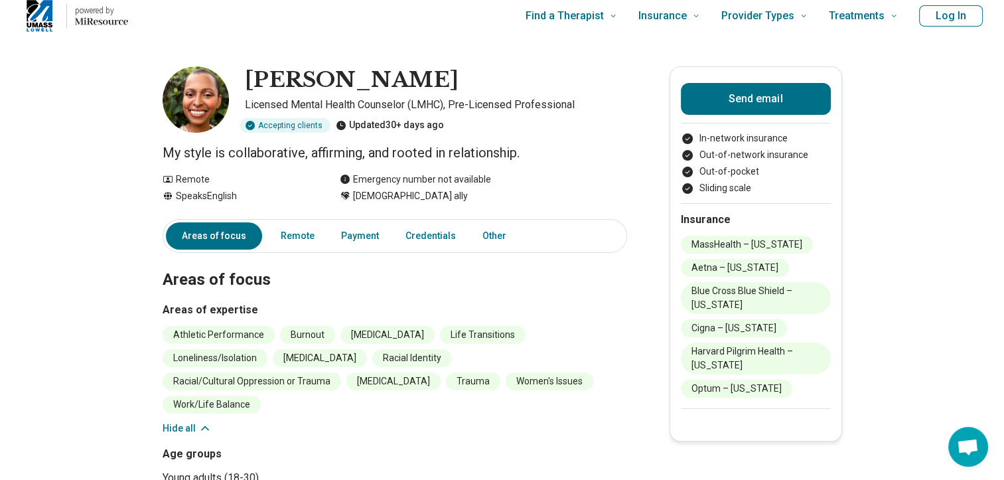
scroll to position [0, 0]
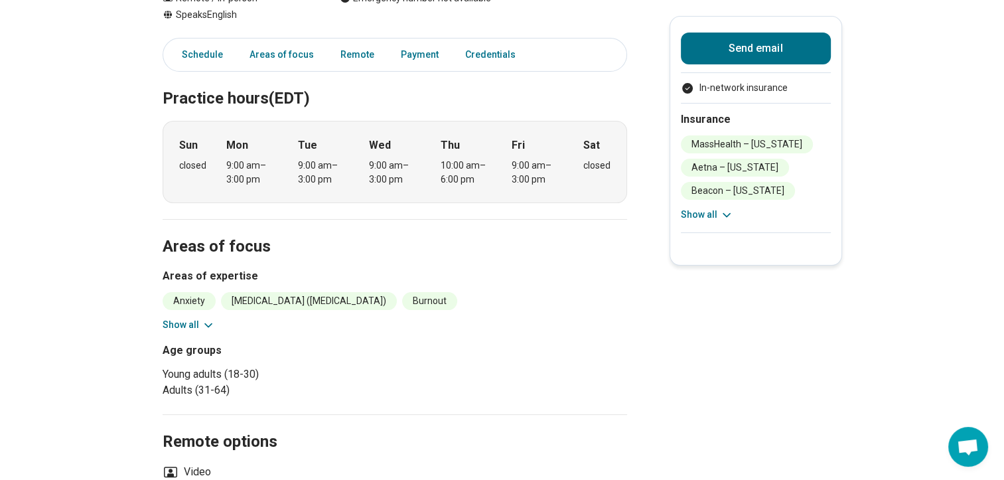
scroll to position [199, 0]
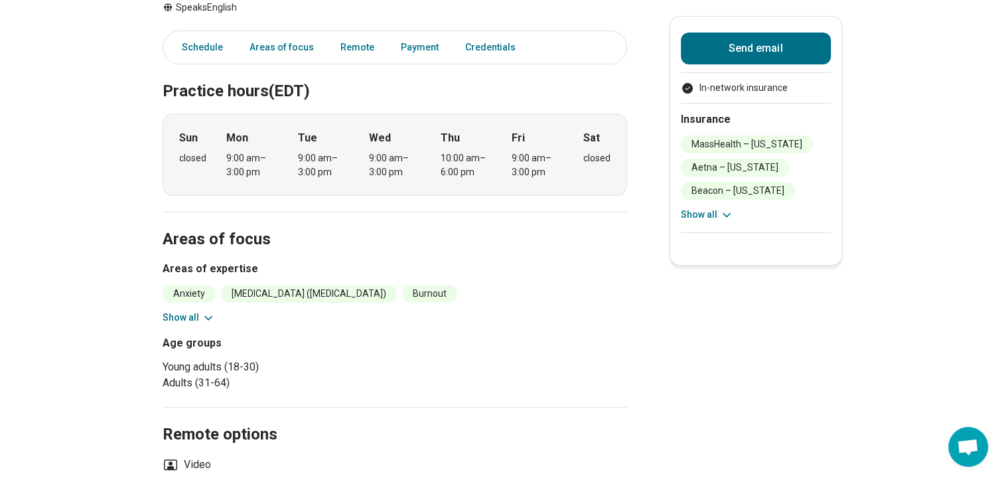
click at [183, 315] on button "Show all" at bounding box center [189, 318] width 52 height 14
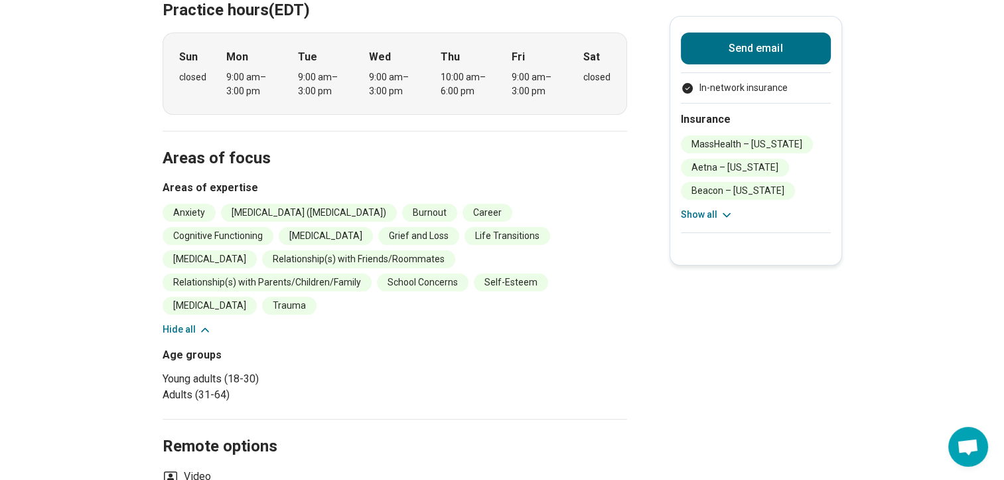
scroll to position [0, 0]
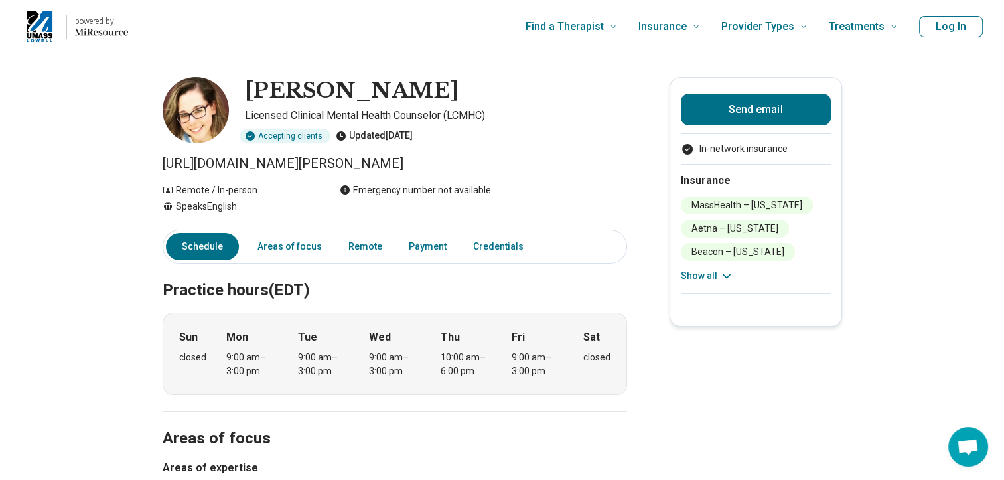
drag, startPoint x: 512, startPoint y: 163, endPoint x: 131, endPoint y: 163, distance: 381.0
